Goal: Information Seeking & Learning: Learn about a topic

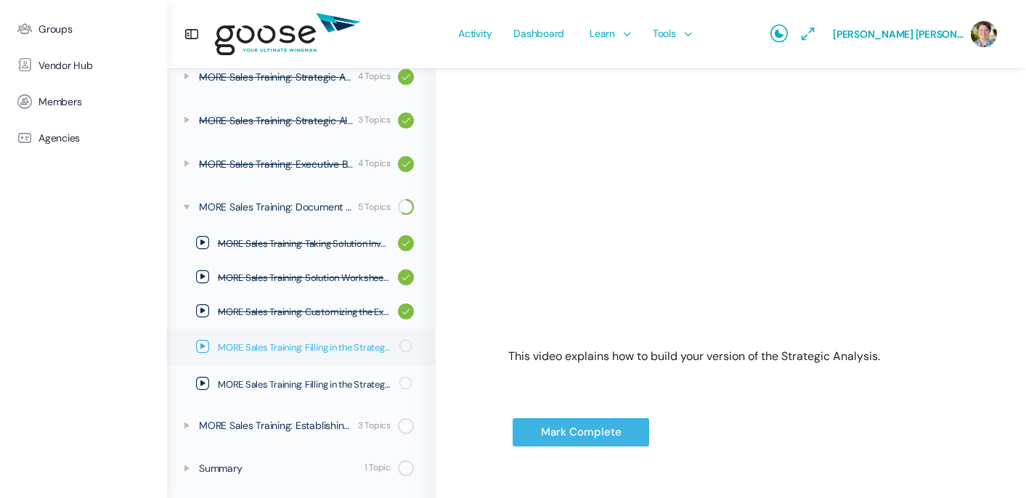
scroll to position [330, 0]
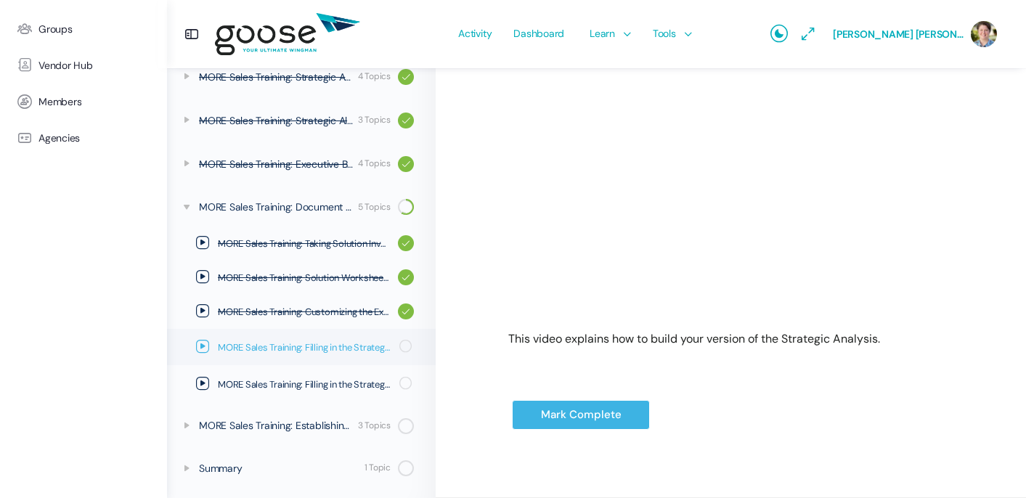
click at [208, 347] on icon at bounding box center [202, 346] width 13 height 13
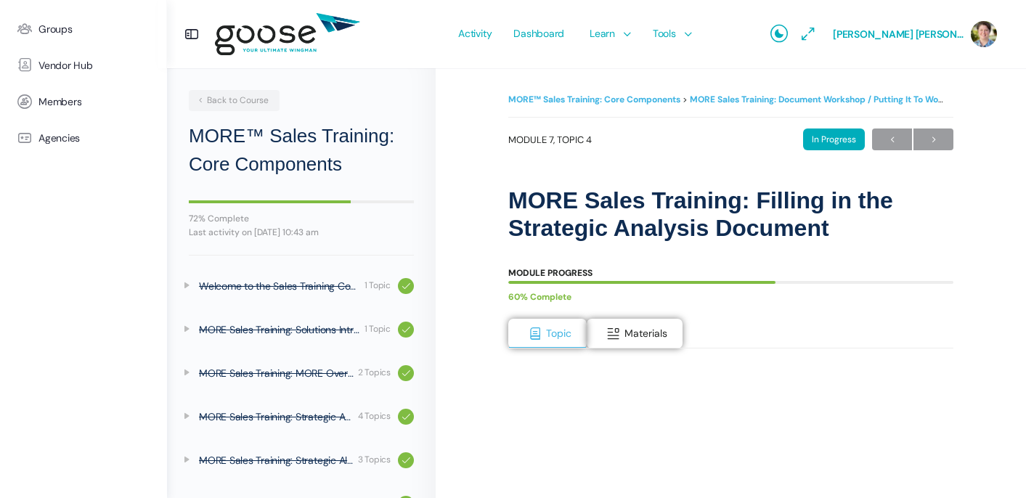
scroll to position [340, 0]
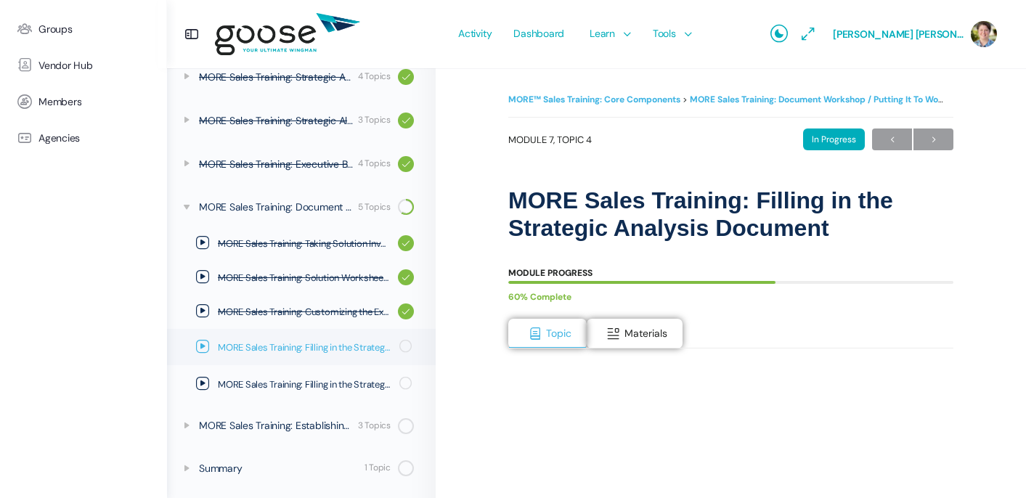
click at [199, 345] on icon at bounding box center [202, 346] width 13 height 13
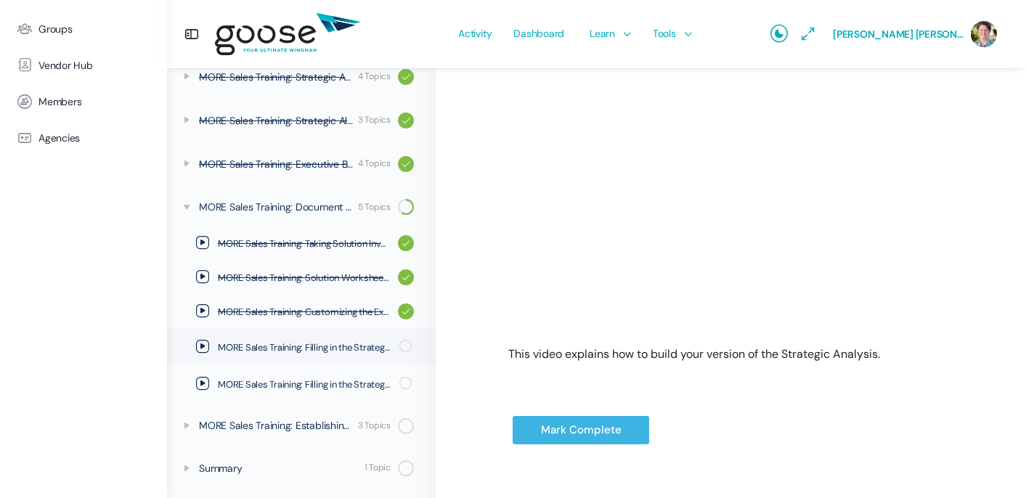
scroll to position [330, 0]
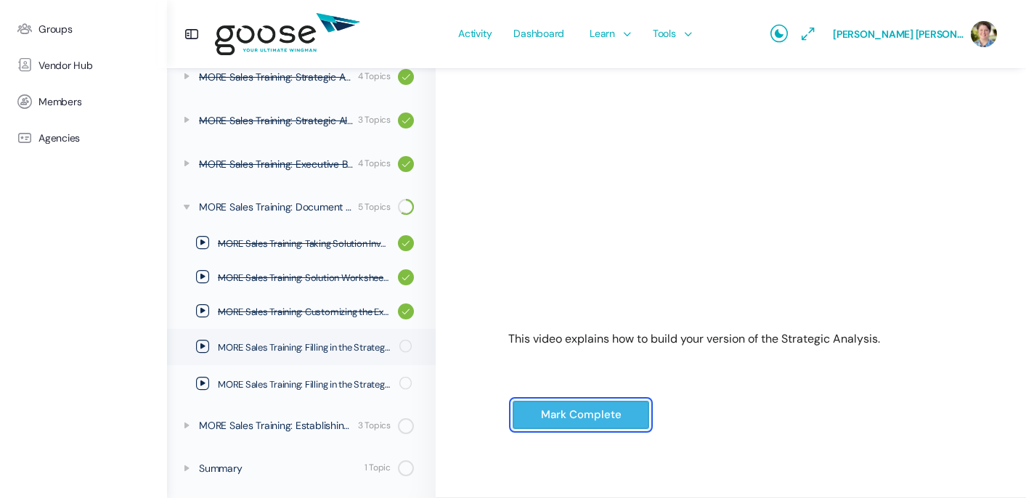
click at [574, 417] on input "Mark Complete" at bounding box center [581, 415] width 138 height 30
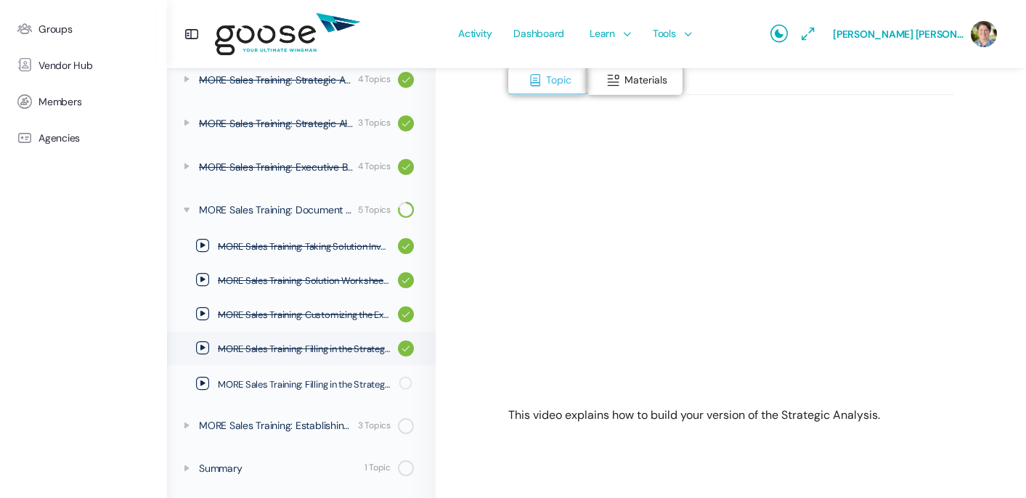
scroll to position [277, 0]
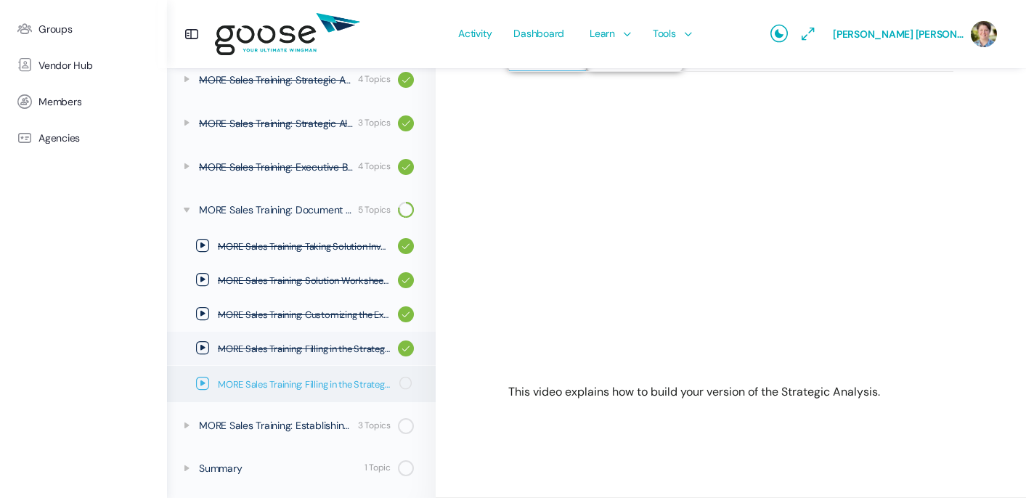
click at [203, 380] on icon at bounding box center [202, 383] width 13 height 13
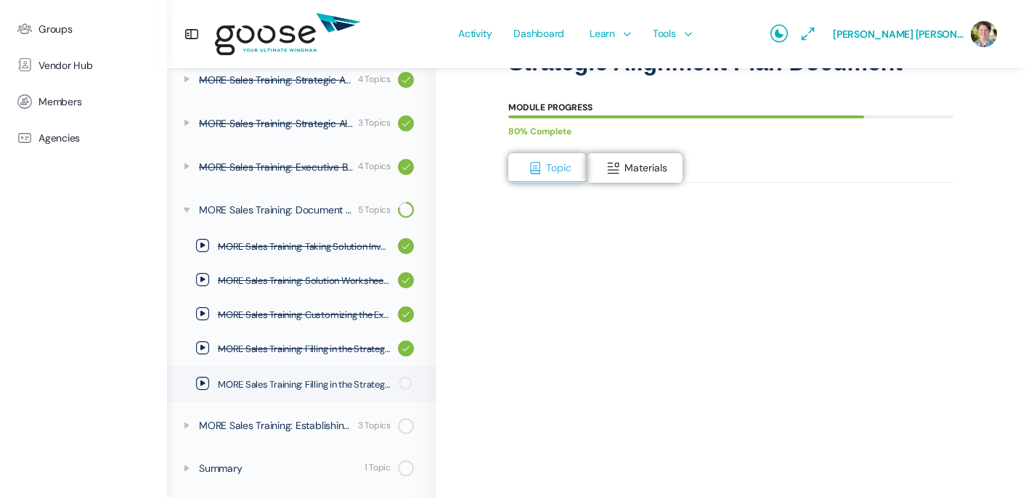
scroll to position [330, 0]
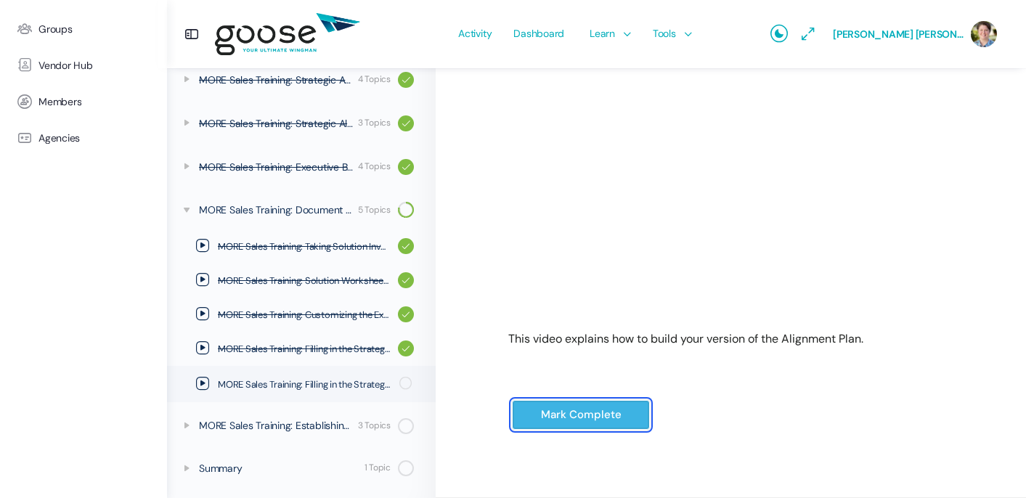
click at [561, 418] on input "Mark Complete" at bounding box center [581, 415] width 138 height 30
click at [568, 416] on input "Mark Complete" at bounding box center [581, 415] width 138 height 30
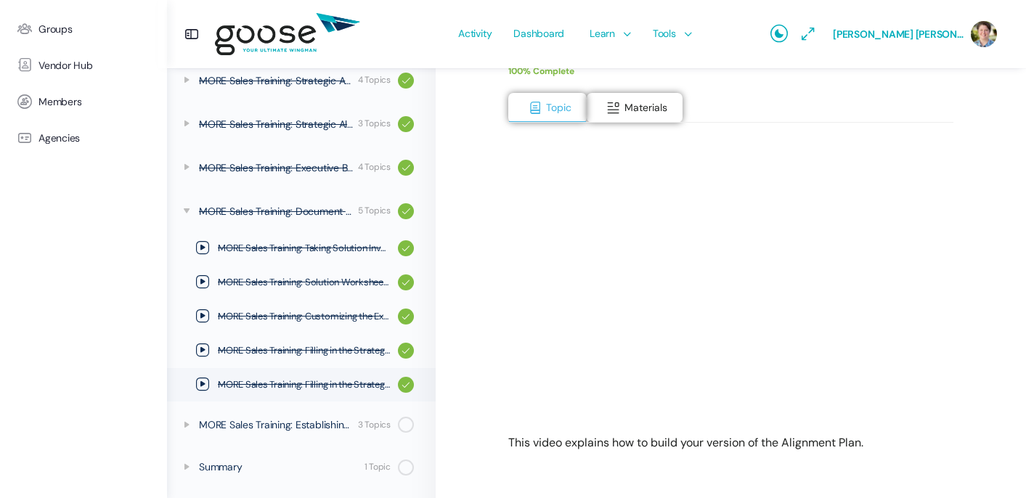
scroll to position [277, 0]
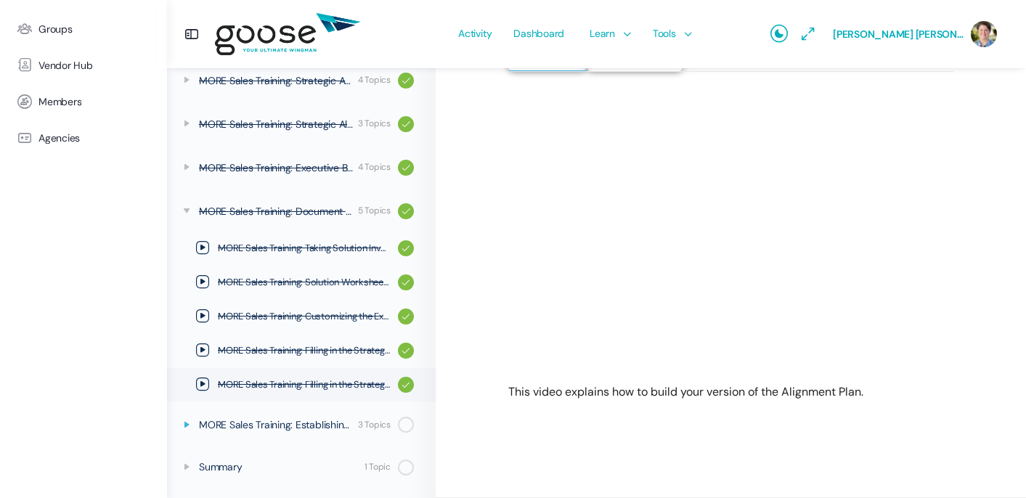
click at [187, 424] on icon at bounding box center [187, 425] width 12 height 12
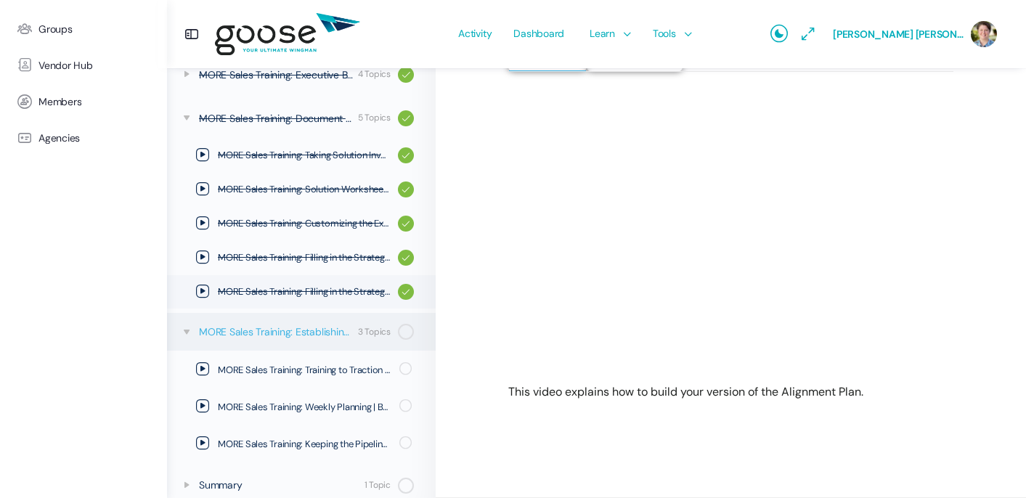
scroll to position [446, 0]
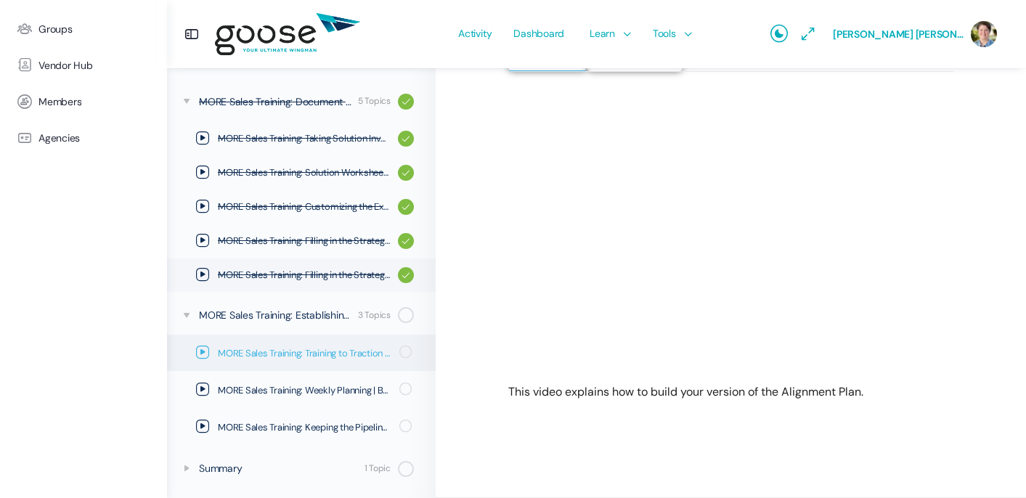
click at [204, 352] on icon at bounding box center [202, 352] width 13 height 13
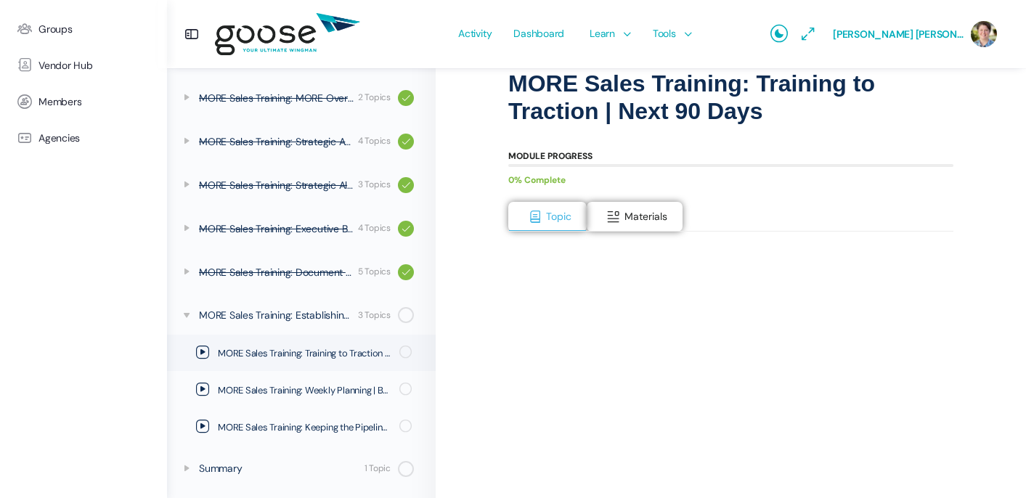
scroll to position [150, 0]
